Goal: Check status: Check status

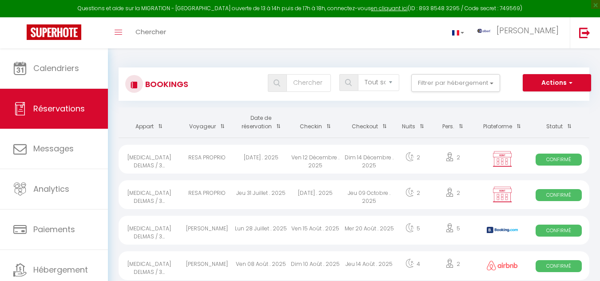
select select "not_cancelled"
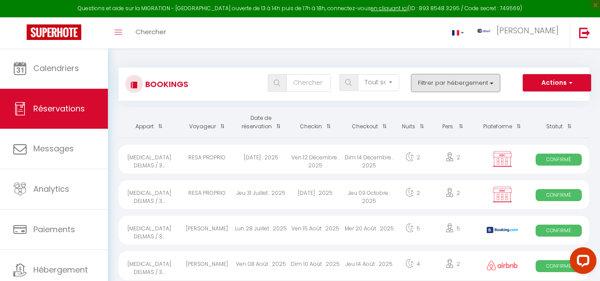
click at [450, 83] on button "Filtrer par hébergement" at bounding box center [456, 83] width 89 height 18
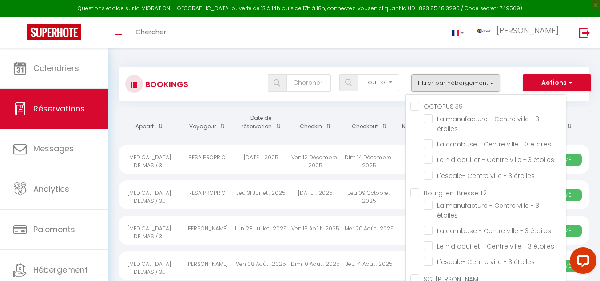
checkbox input "false"
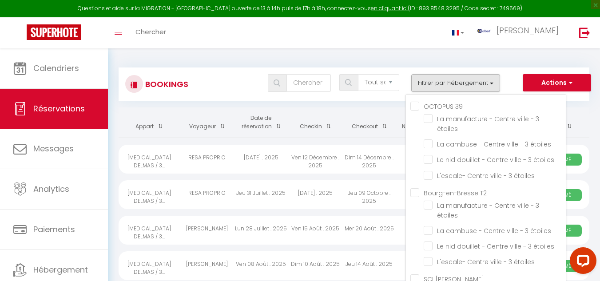
checkbox input "false"
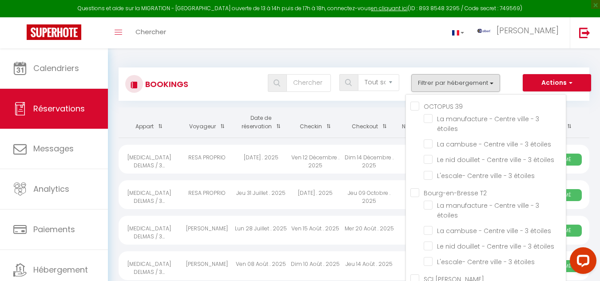
checkbox input "false"
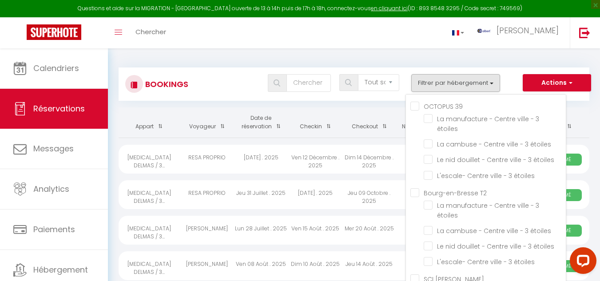
checkbox input "false"
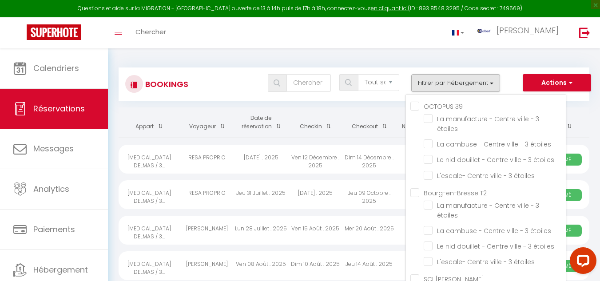
checkbox input "false"
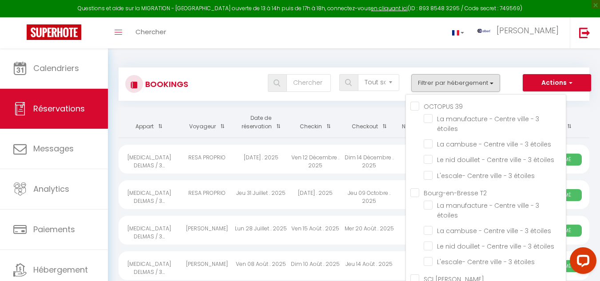
checkbox input "false"
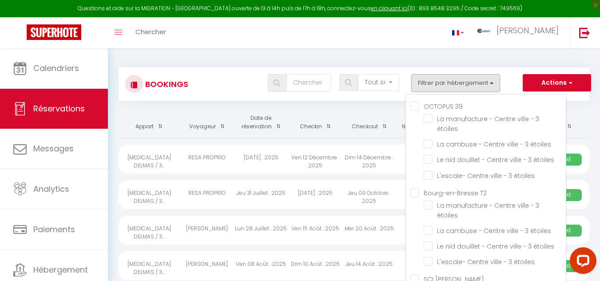
checkbox input "false"
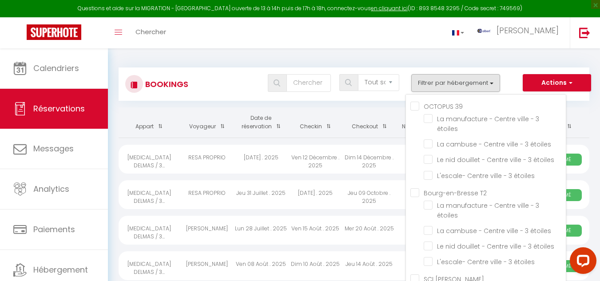
checkbox input "false"
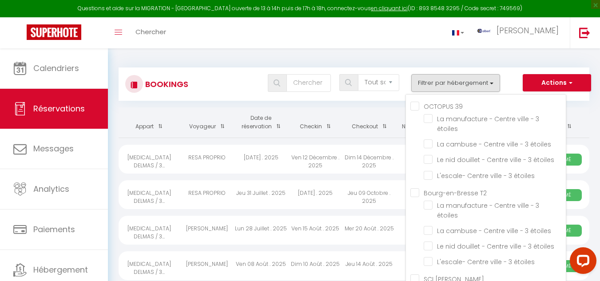
checkbox input "false"
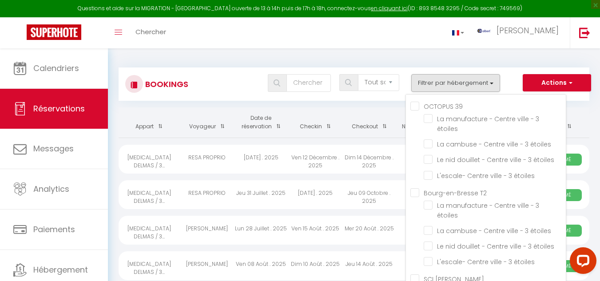
checkbox input "false"
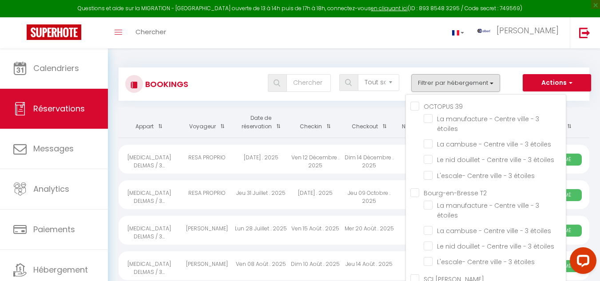
checkbox input "false"
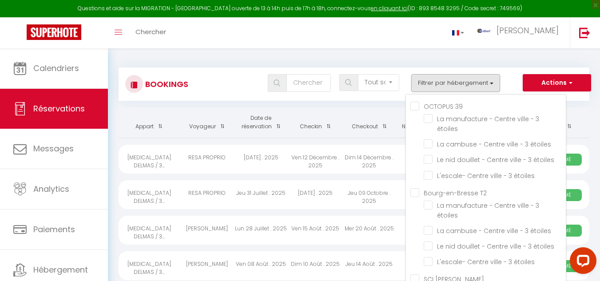
checkbox input "false"
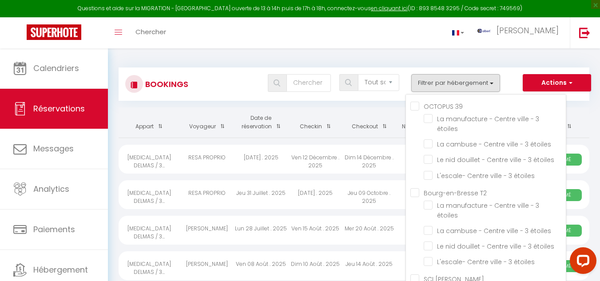
checkbox input "false"
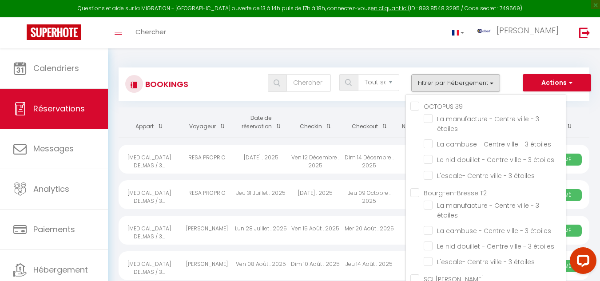
checkbox input "false"
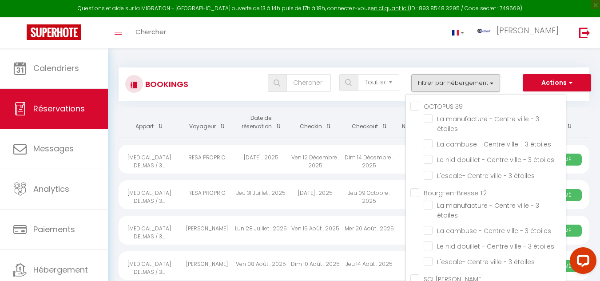
checkbox input "false"
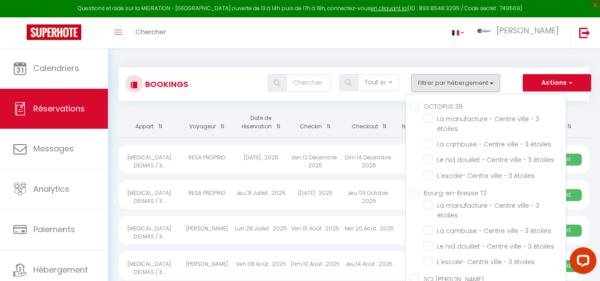
checkbox input "false"
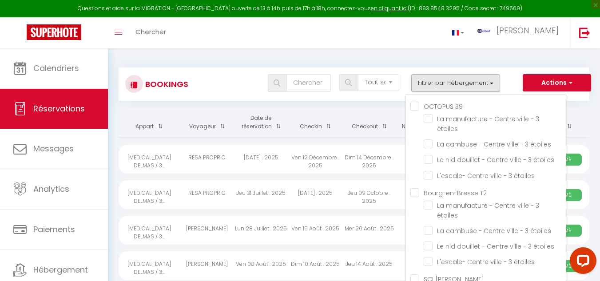
checkbox input "false"
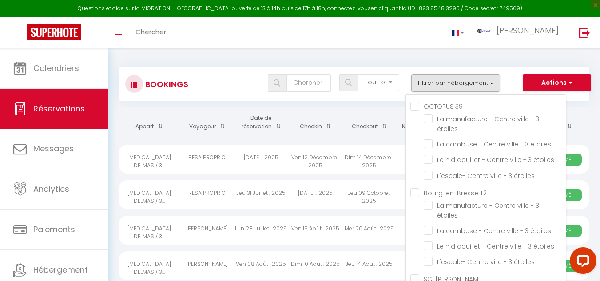
checkbox input "false"
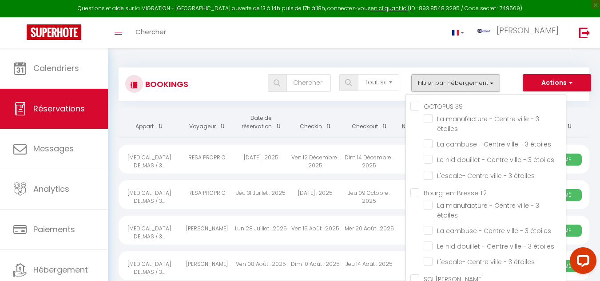
checkbox input "false"
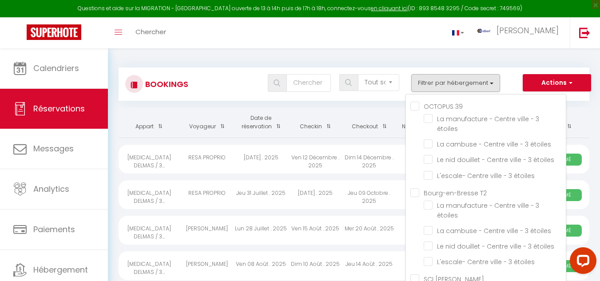
checkbox input "false"
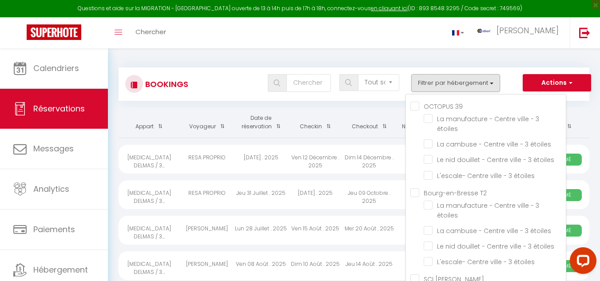
checkbox input "false"
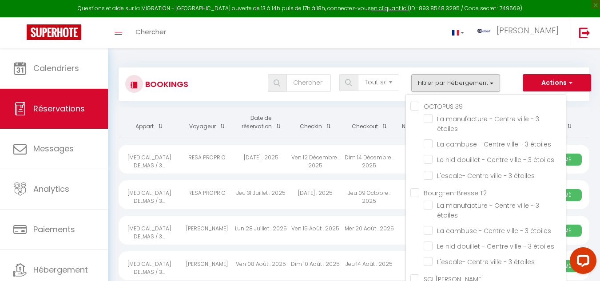
checkbox input "false"
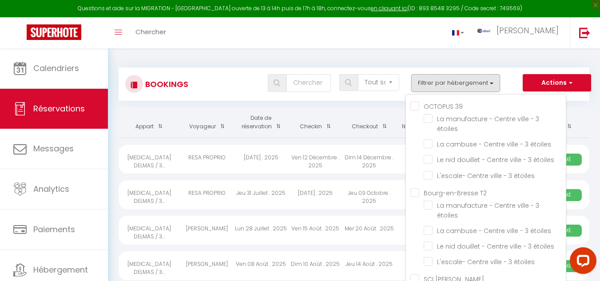
checkbox input "false"
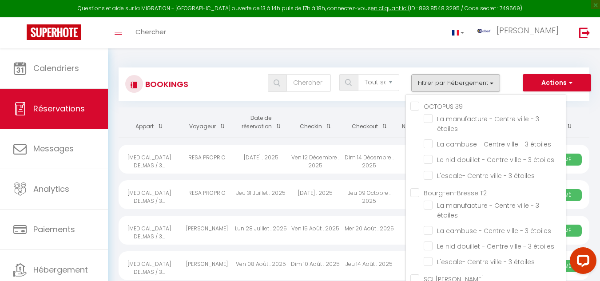
checkbox input "false"
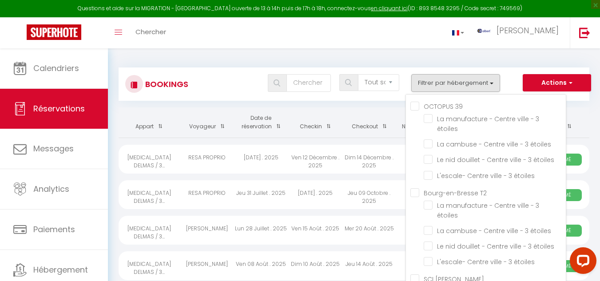
checkbox input "false"
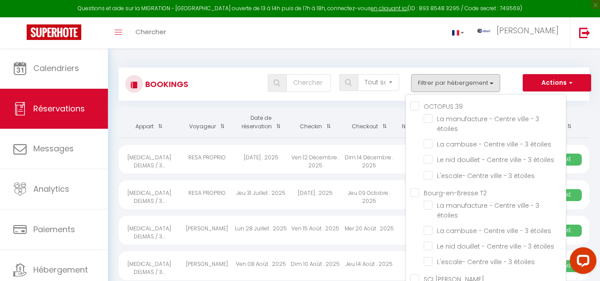
checkbox input "false"
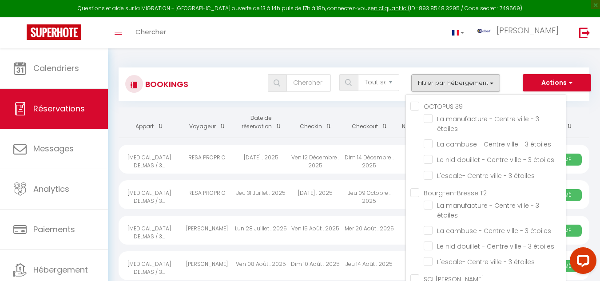
checkbox input "false"
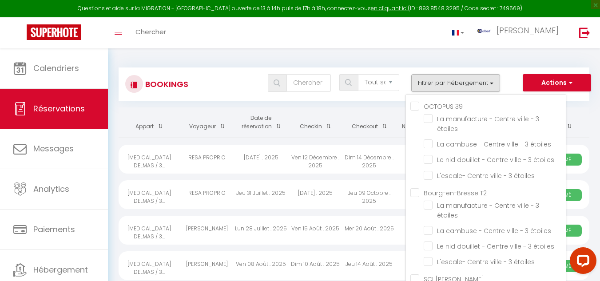
checkbox input "false"
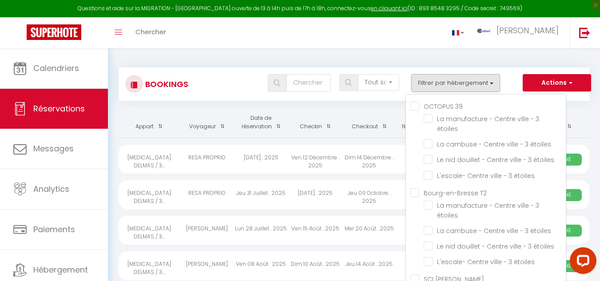
checkbox input "false"
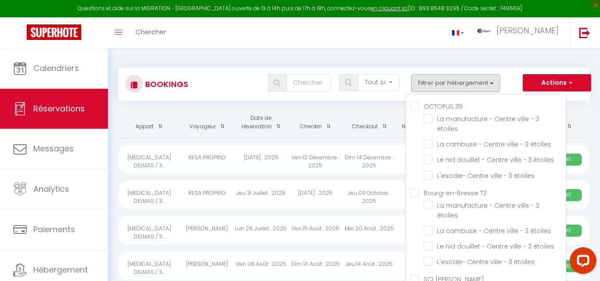
checkbox input "false"
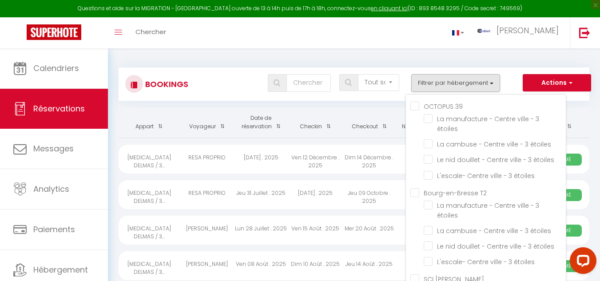
checkbox input "false"
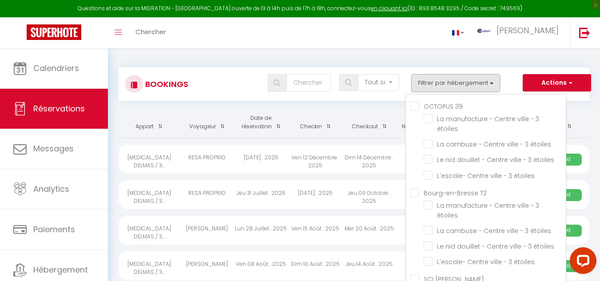
checkbox input "false"
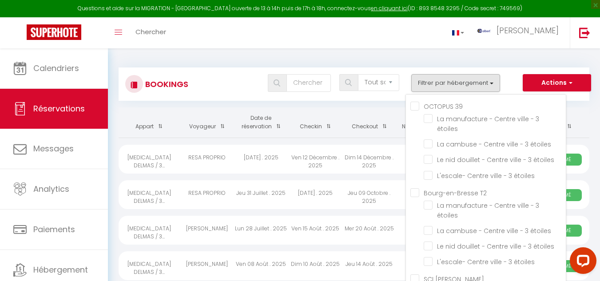
checkbox input "false"
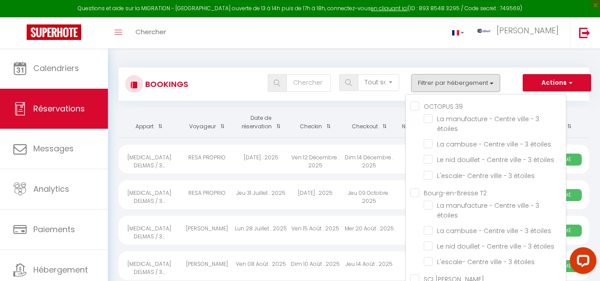
checkbox input "false"
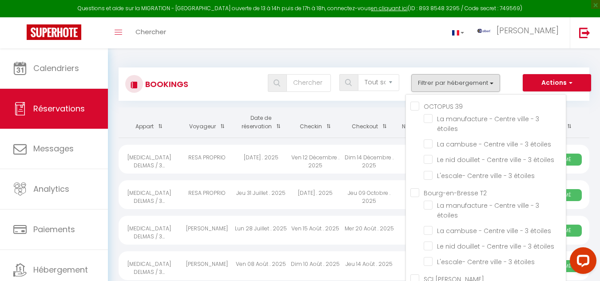
checkbox input "false"
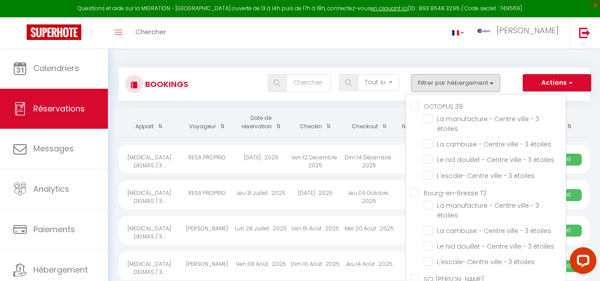
checkbox input "false"
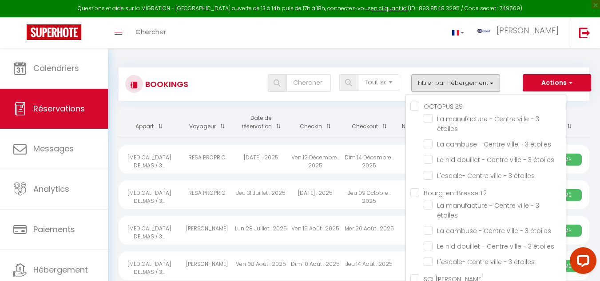
checkbox input "false"
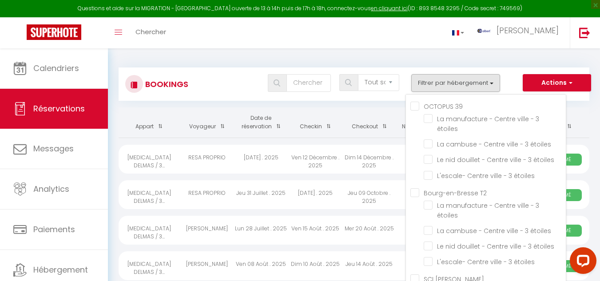
checkbox input "false"
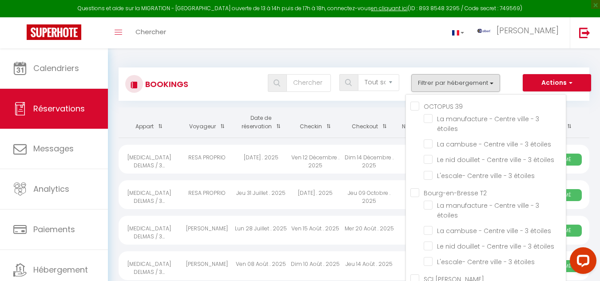
checkbox input "false"
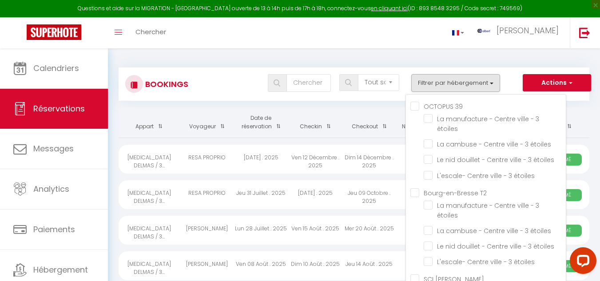
checkbox input "false"
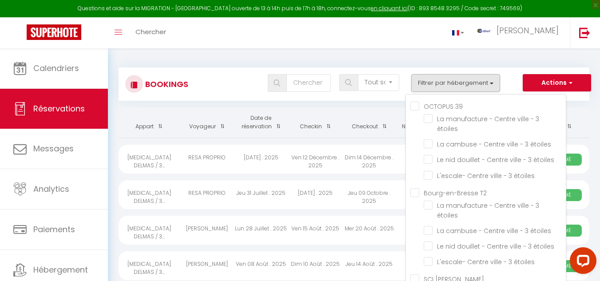
scroll to position [20868, 0]
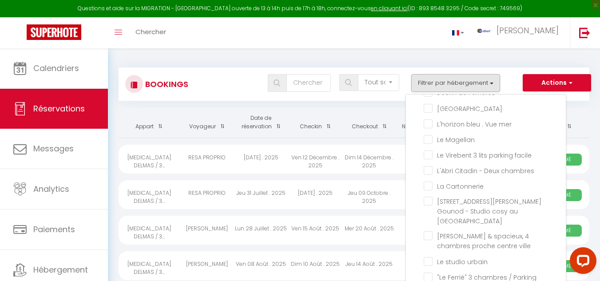
click at [446, 76] on button "Filtrer par hébergement" at bounding box center [456, 83] width 89 height 18
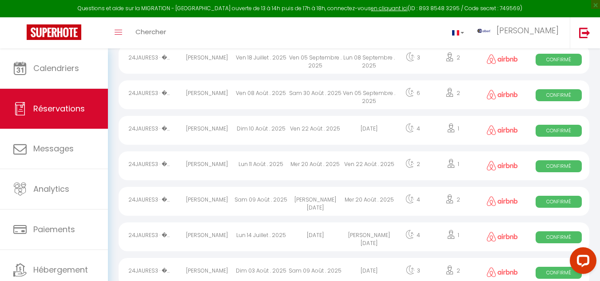
scroll to position [222, 0]
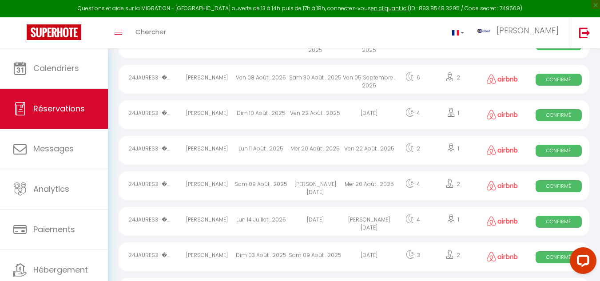
click at [366, 225] on div "[PERSON_NAME][DATE]" at bounding box center [370, 221] width 54 height 29
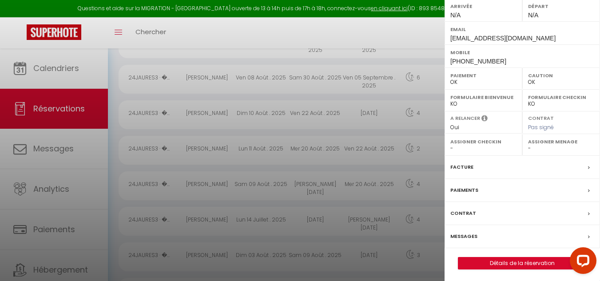
scroll to position [142, 0]
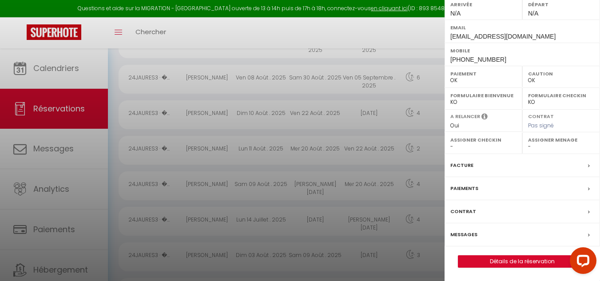
click at [494, 238] on div "Messages" at bounding box center [523, 235] width 156 height 23
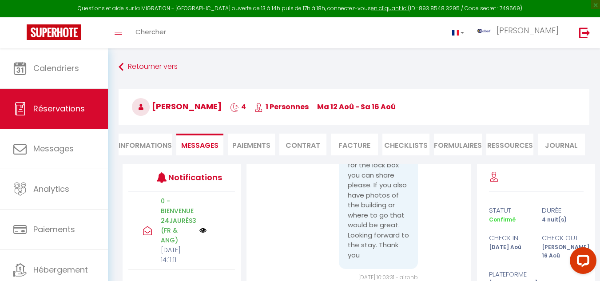
click at [202, 234] on img at bounding box center [203, 230] width 7 height 7
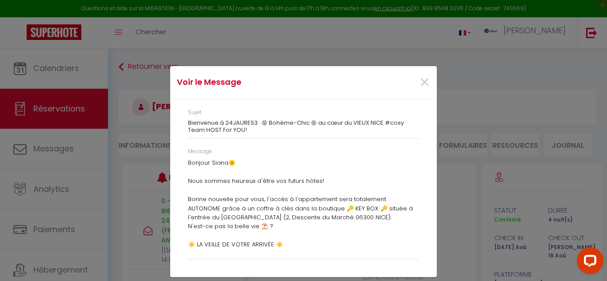
click at [455, 223] on div "Voir le Message × Sujet Bienvenue à 24JAURES3 · 🏵 Bohème-Chic 🏵 au cœur du VIEU…" at bounding box center [303, 140] width 607 height 281
click at [421, 84] on span "×" at bounding box center [424, 82] width 11 height 27
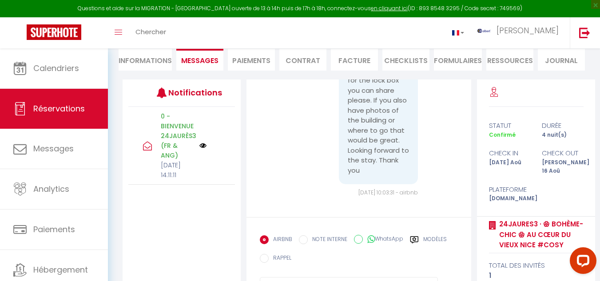
scroll to position [129, 0]
